Goal: Transaction & Acquisition: Purchase product/service

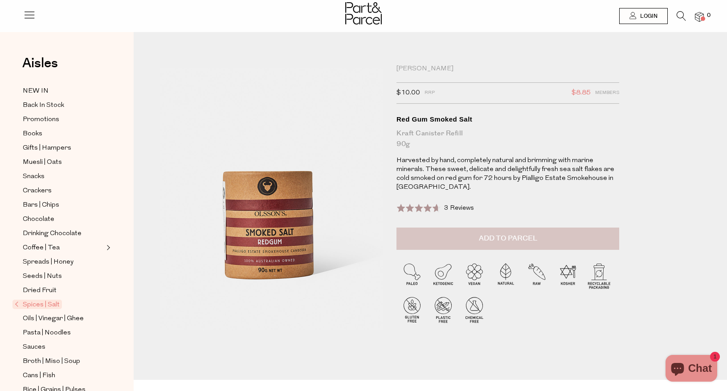
click at [514, 234] on span "Add to Parcel" at bounding box center [508, 238] width 58 height 10
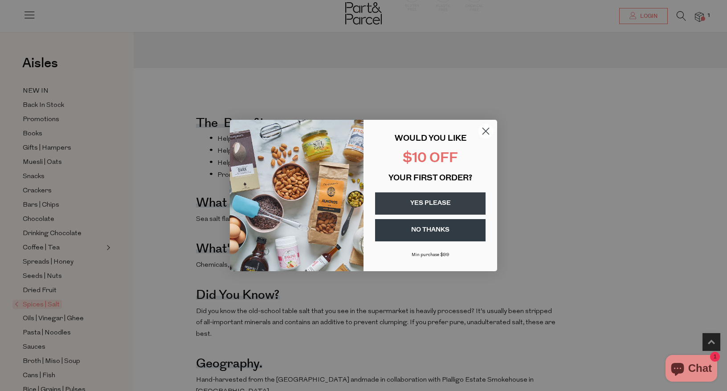
scroll to position [313, 0]
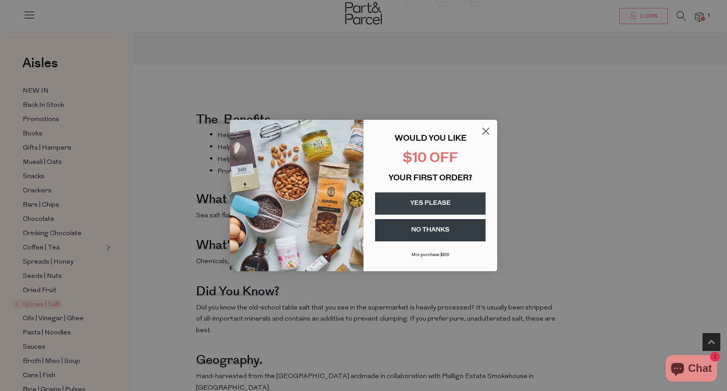
click at [488, 133] on icon "Close dialog" at bounding box center [486, 131] width 16 height 16
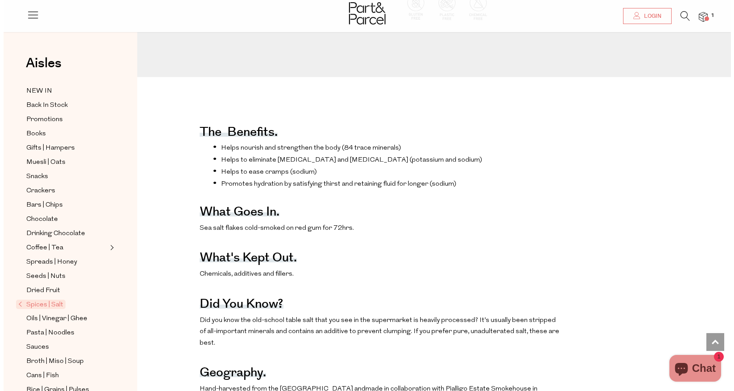
scroll to position [0, 0]
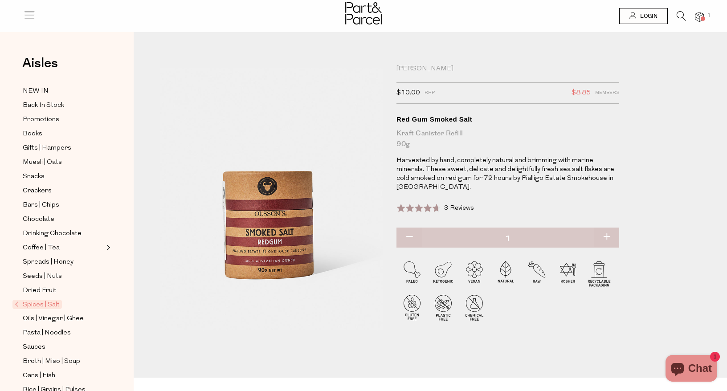
click at [612, 228] on button "button" at bounding box center [606, 238] width 25 height 20
type input "2"
click at [700, 14] on img at bounding box center [699, 17] width 9 height 10
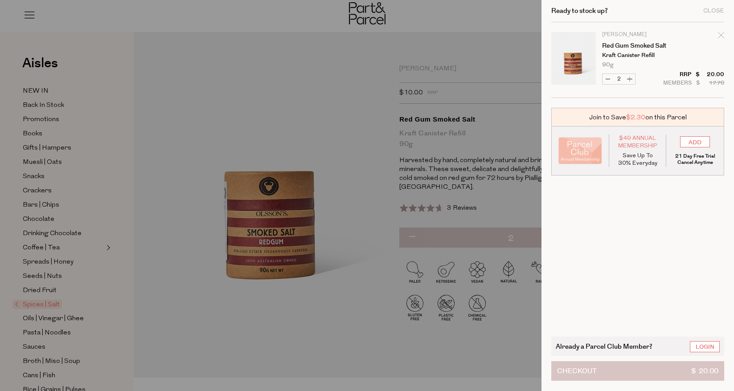
click at [620, 374] on button "Checkout $ 20.00" at bounding box center [637, 371] width 173 height 20
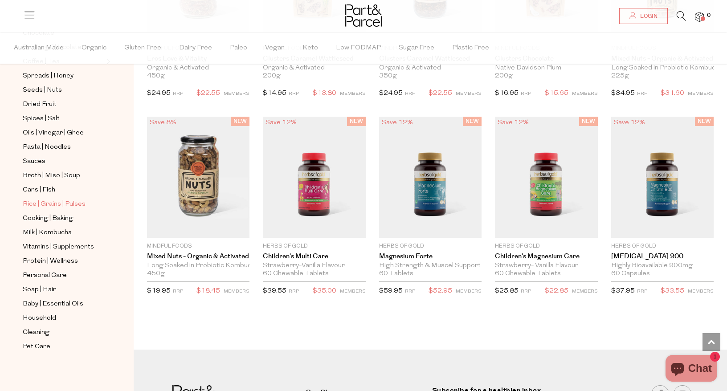
scroll to position [2030, 0]
